Goal: Use online tool/utility: Utilize a website feature to perform a specific function

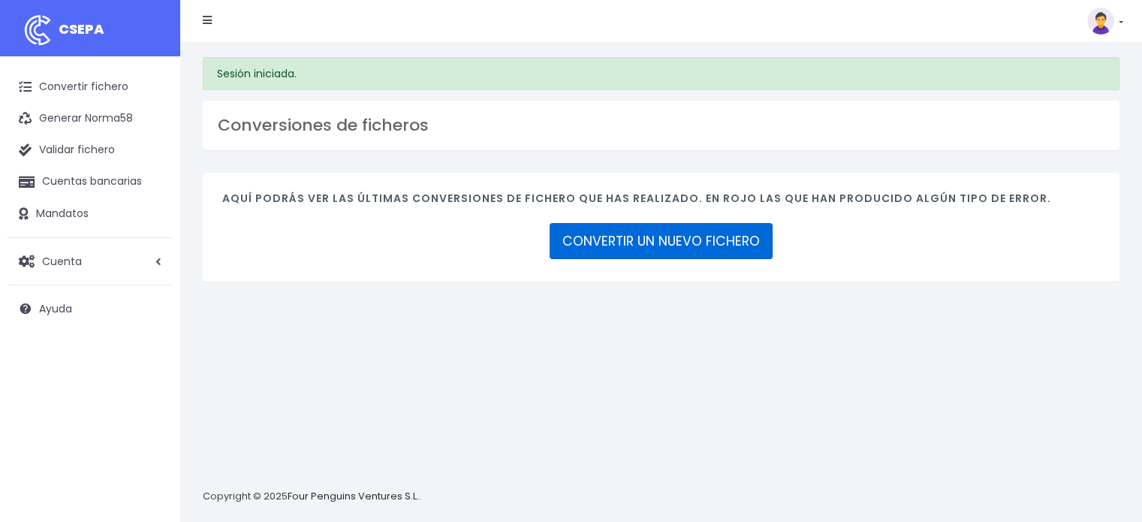
click at [667, 240] on link "CONVERTIR UN NUEVO FICHERO" at bounding box center [661, 241] width 223 height 36
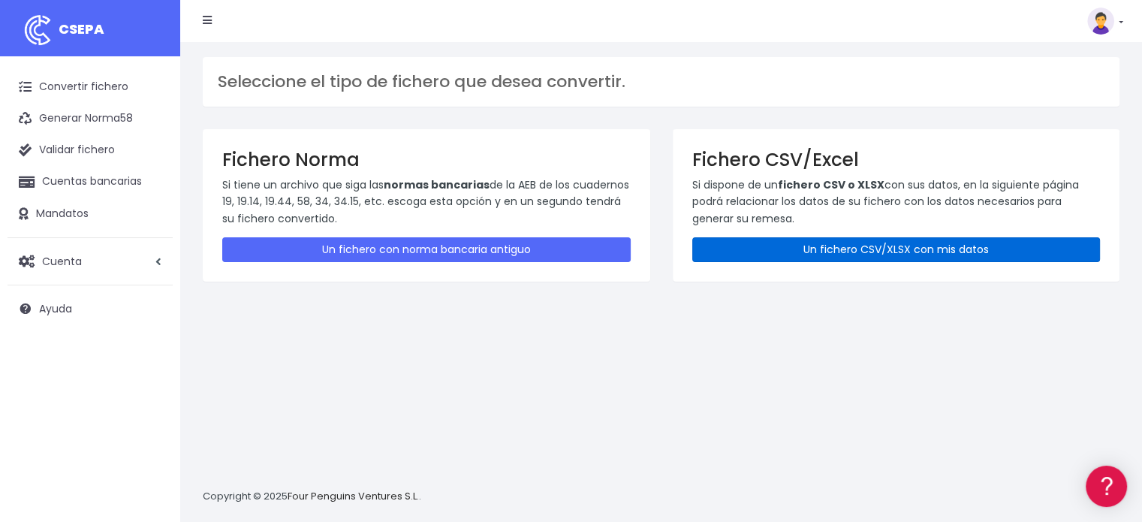
click at [823, 241] on link "Un fichero CSV/XLSX con mis datos" at bounding box center [896, 249] width 408 height 25
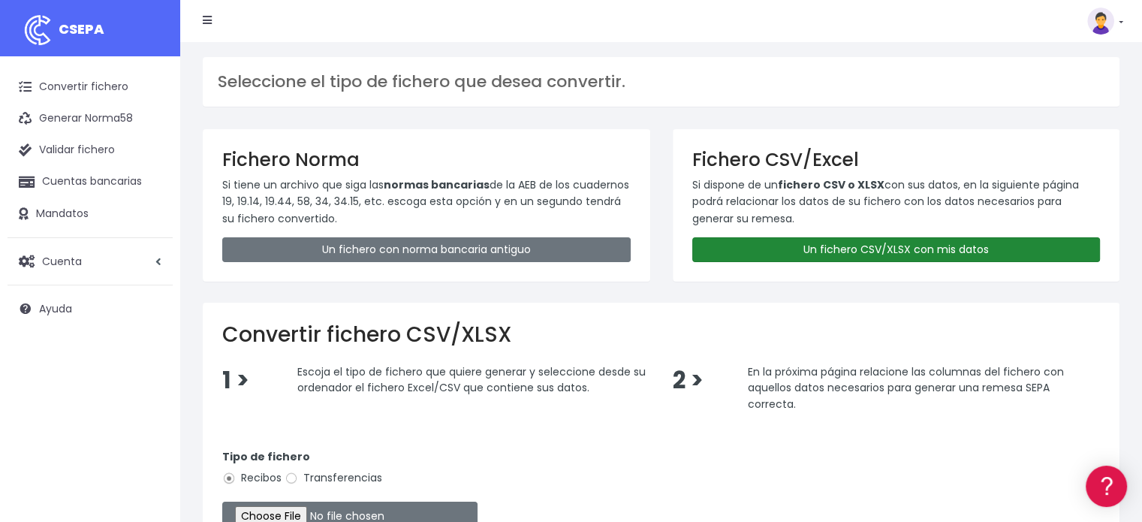
scroll to position [150, 0]
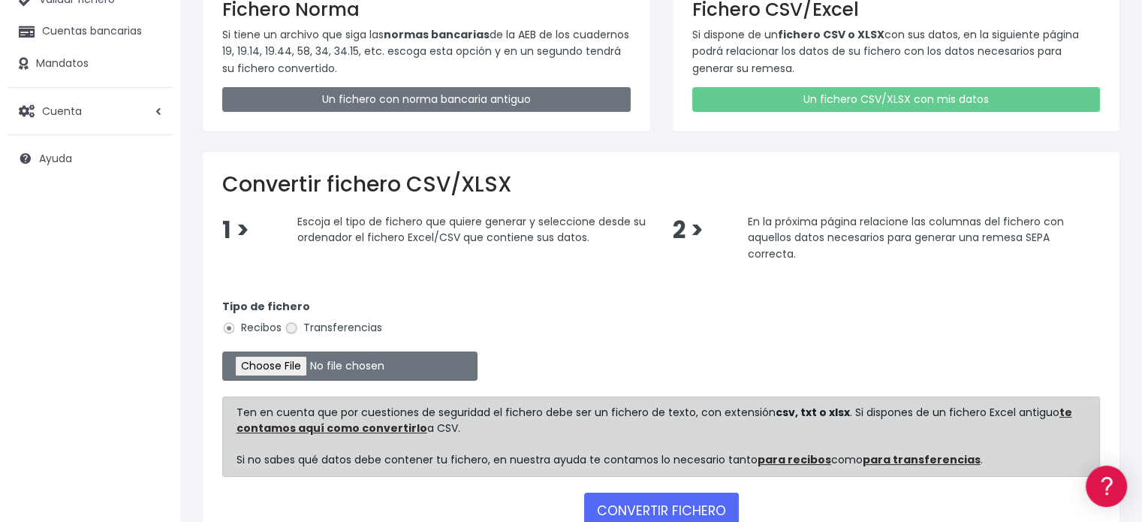
click at [293, 325] on input "Transferencias" at bounding box center [292, 328] width 14 height 14
radio input "true"
click at [299, 369] on input "file" at bounding box center [349, 365] width 255 height 29
type input "C:\fakepath\transferencias-2025-09-26.csv"
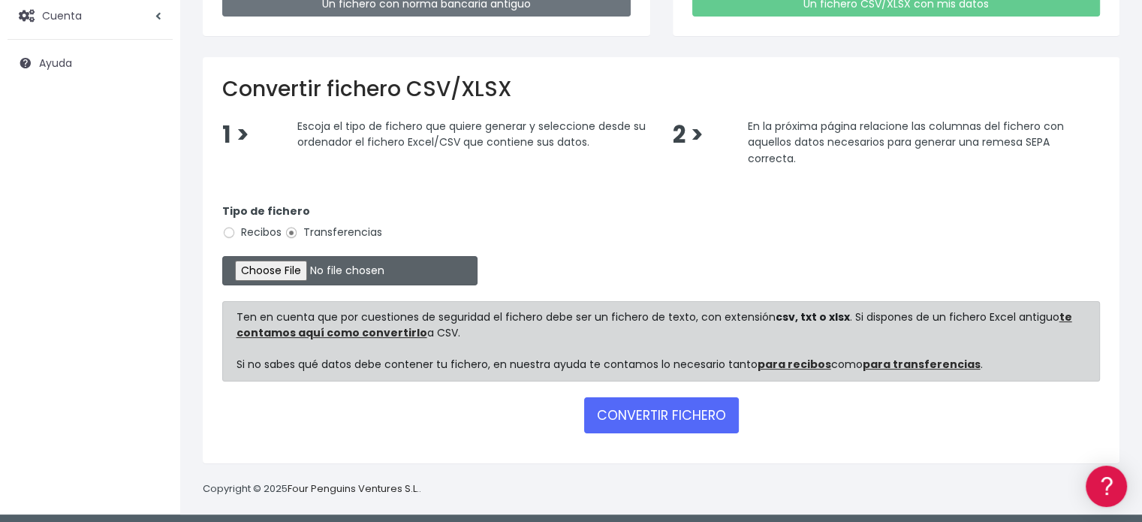
scroll to position [249, 0]
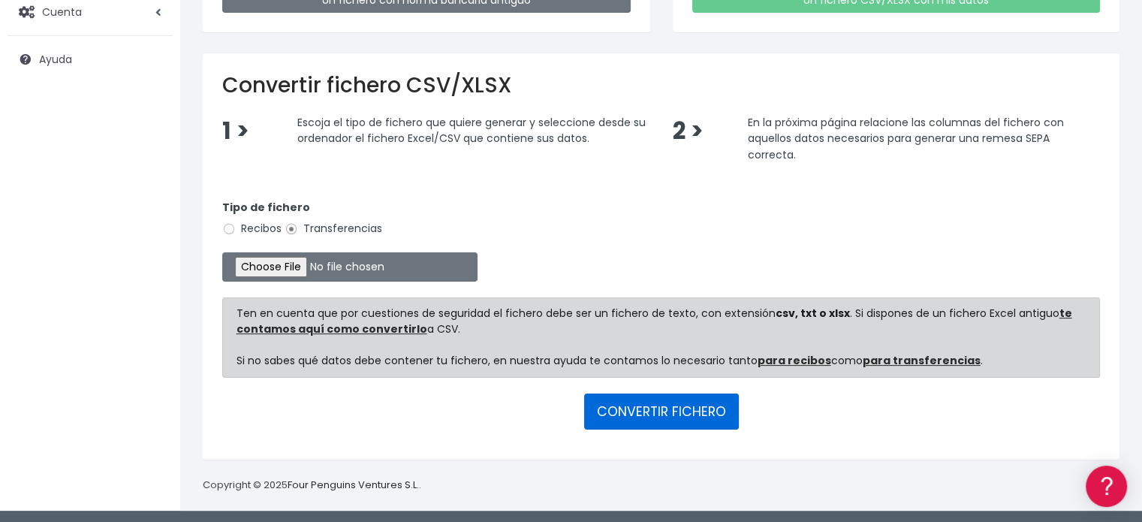
click at [652, 405] on button "CONVERTIR FICHERO" at bounding box center [661, 411] width 155 height 36
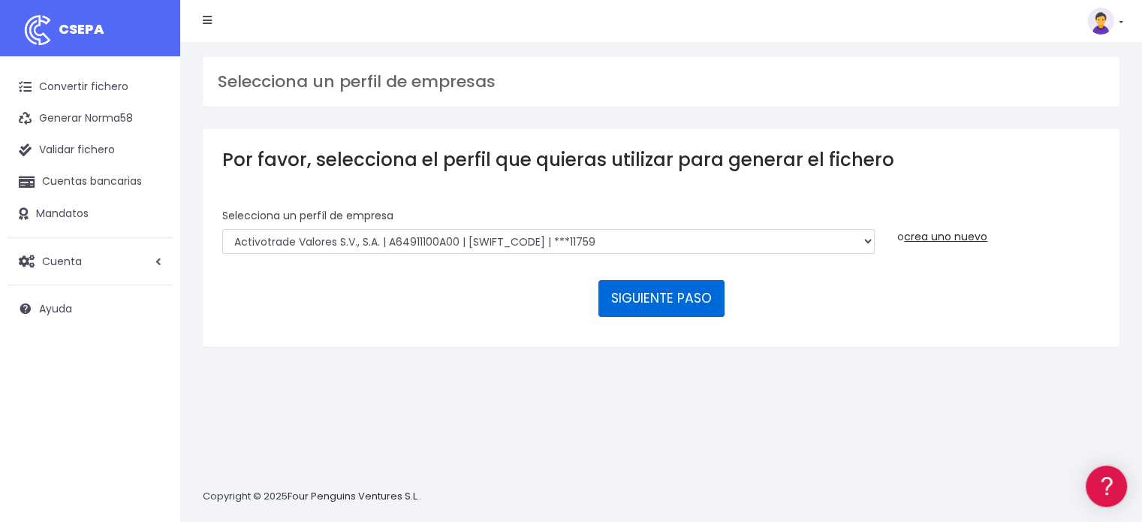
click at [655, 298] on button "SIGUIENTE PASO" at bounding box center [661, 298] width 126 height 36
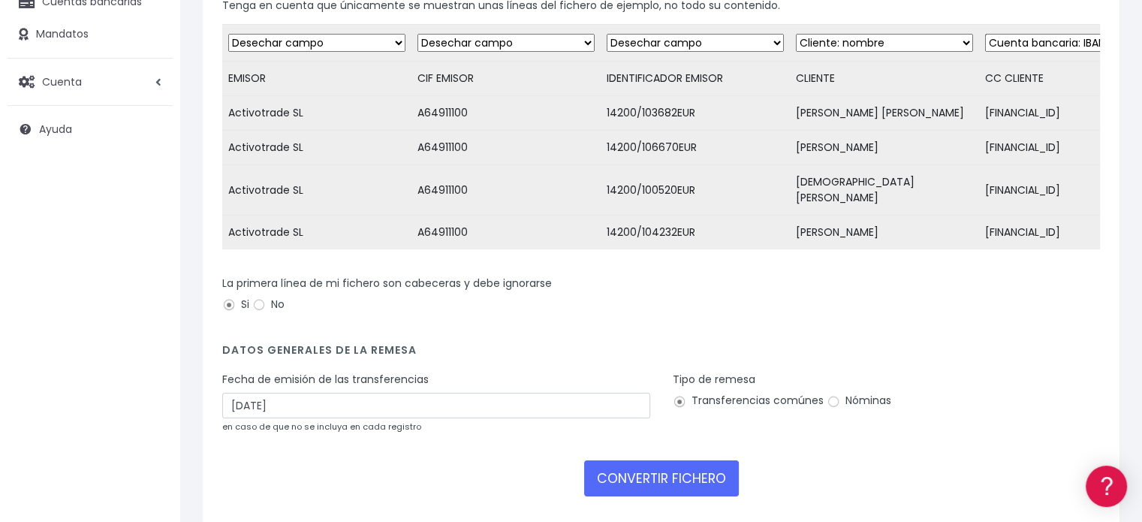
scroll to position [225, 0]
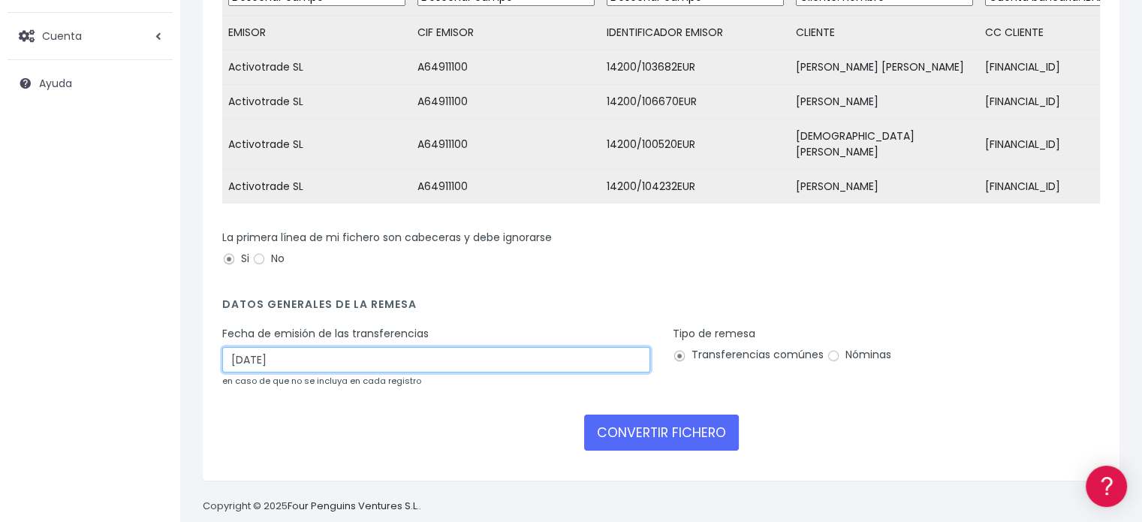
click at [287, 349] on input "01/10/2025" at bounding box center [436, 360] width 428 height 26
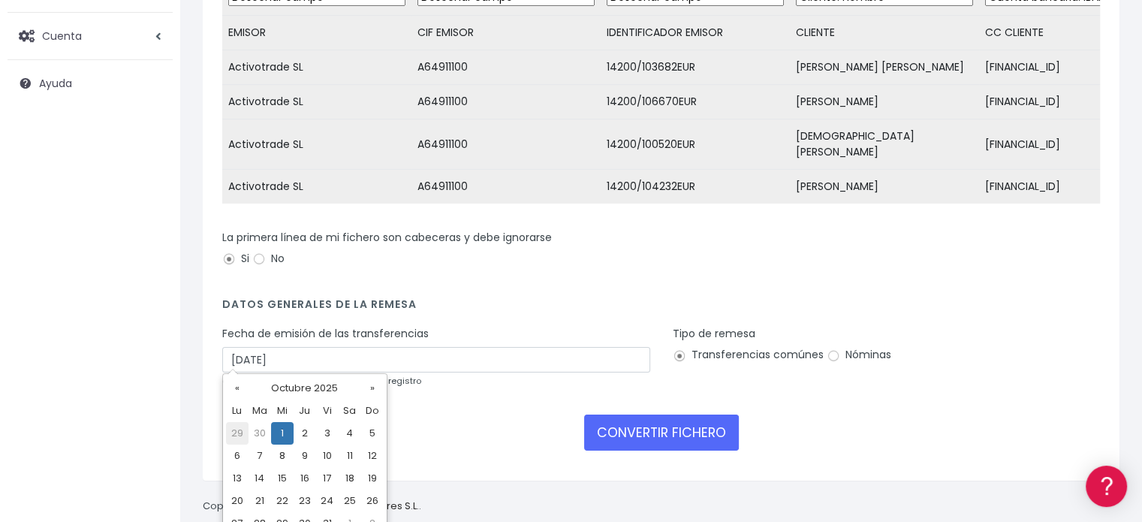
click at [235, 432] on td "29" at bounding box center [237, 433] width 23 height 23
type input "29/09/2025"
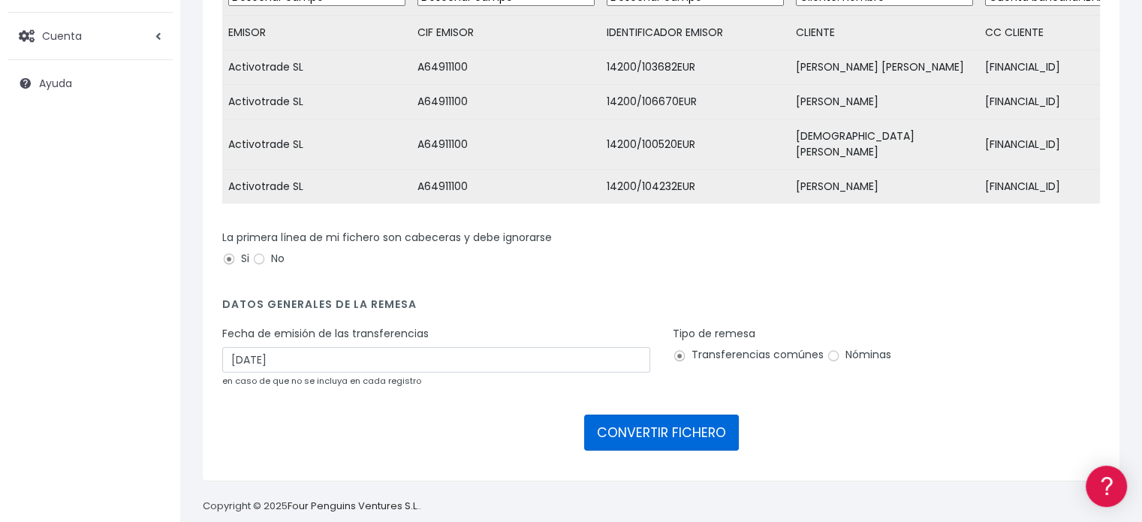
click at [646, 432] on button "CONVERTIR FICHERO" at bounding box center [661, 432] width 155 height 36
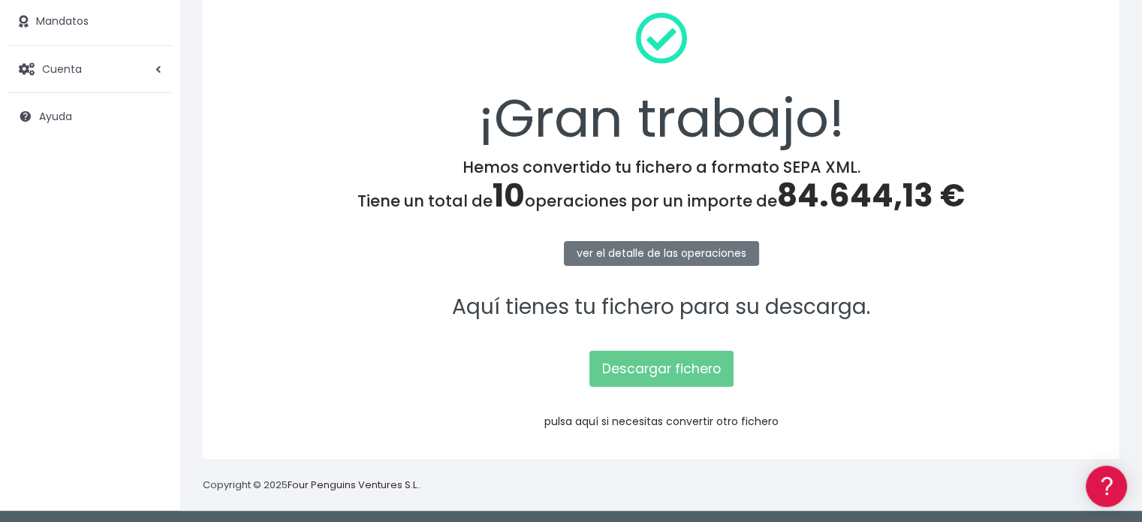
scroll to position [194, 0]
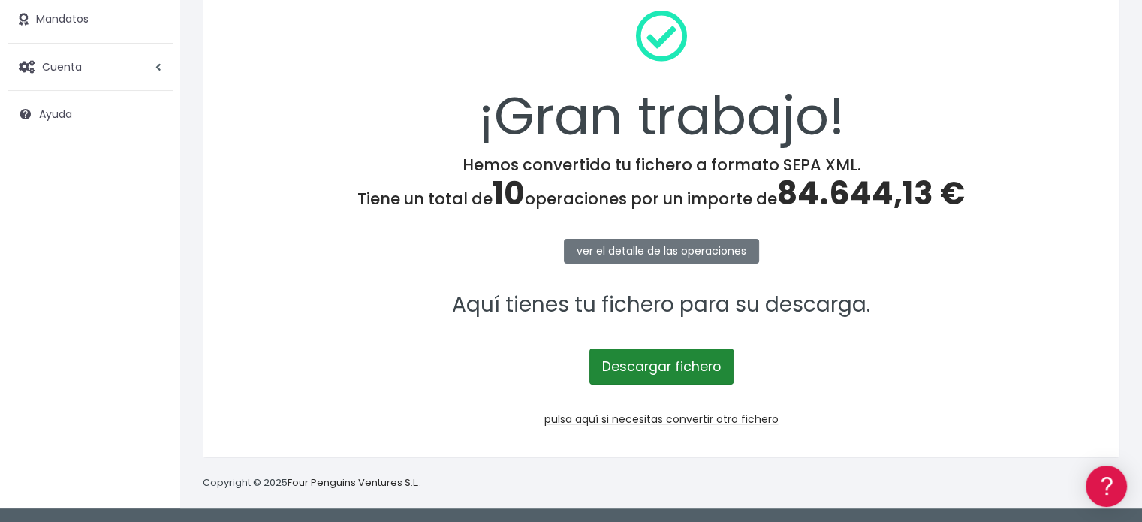
click at [679, 366] on link "Descargar fichero" at bounding box center [661, 366] width 144 height 36
